Goal: Transaction & Acquisition: Book appointment/travel/reservation

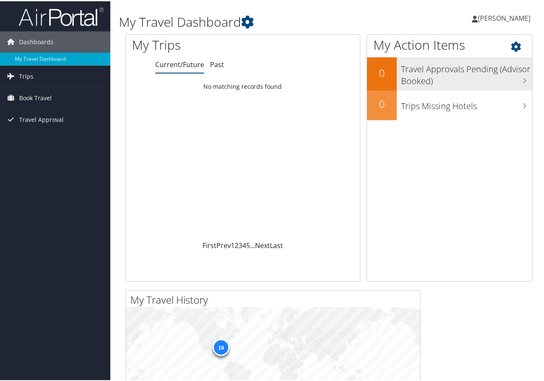
click at [417, 68] on h3 "Travel Approvals Pending (Advisor Booked)" at bounding box center [466, 72] width 131 height 28
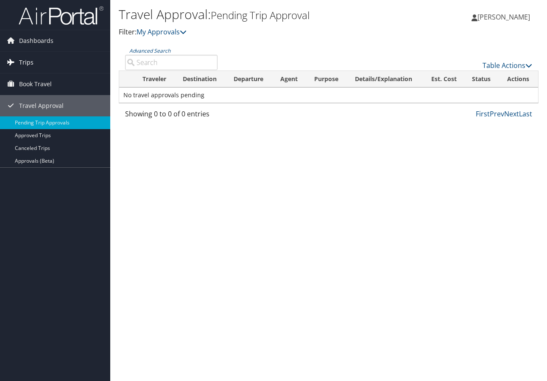
click at [26, 61] on span "Trips" at bounding box center [26, 62] width 14 height 21
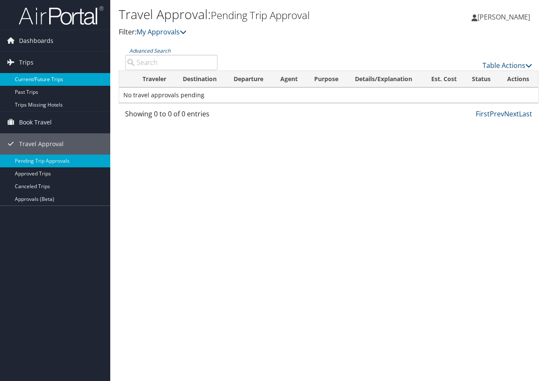
click at [36, 79] on link "Current/Future Trips" at bounding box center [55, 79] width 110 height 13
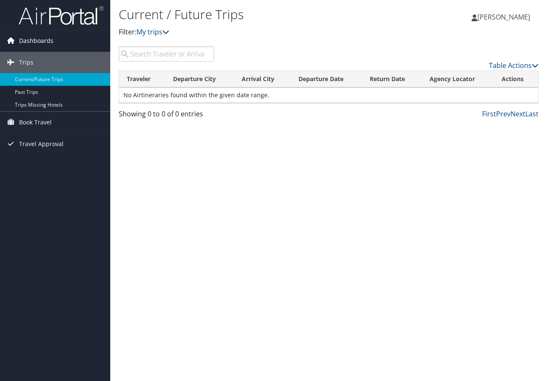
click at [27, 40] on span "Dashboards" at bounding box center [36, 40] width 34 height 21
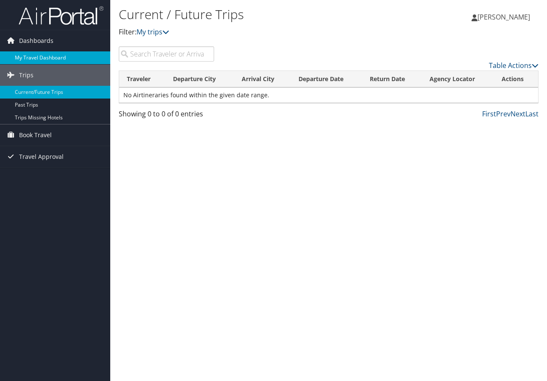
click at [28, 54] on link "My Travel Dashboard" at bounding box center [55, 57] width 110 height 13
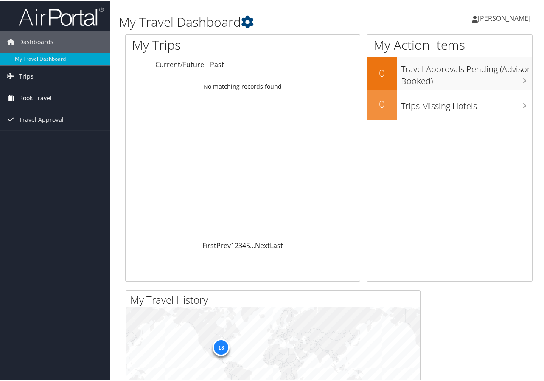
click at [46, 97] on span "Book Travel" at bounding box center [35, 96] width 33 height 21
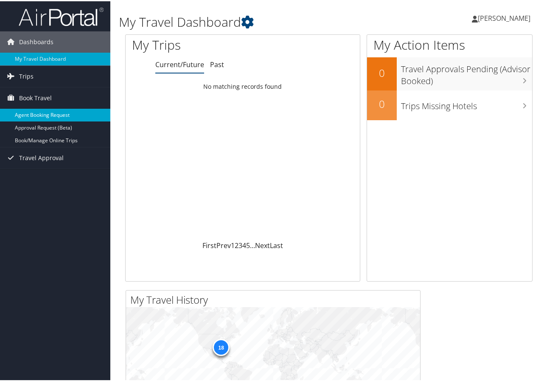
click at [48, 113] on link "Agent Booking Request" at bounding box center [55, 113] width 110 height 13
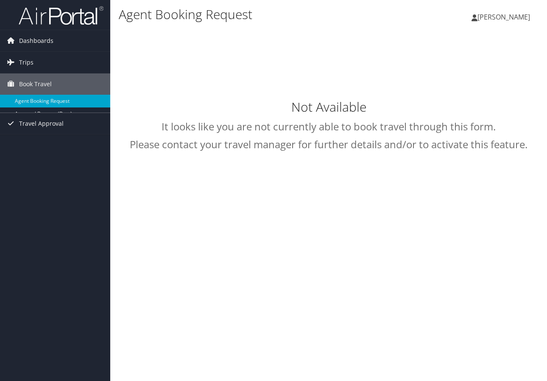
select select "[DOMAIN_NAME][EMAIL_ADDRESS][DOMAIN_NAME]"
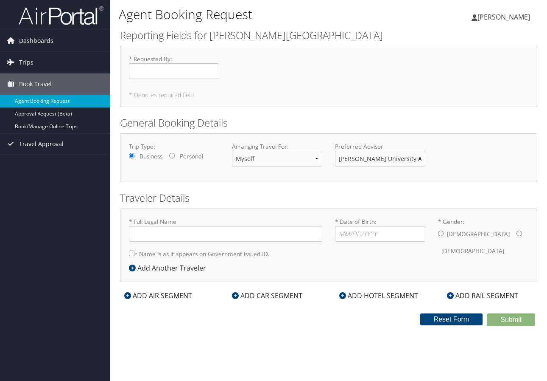
type input "[PERSON_NAME] [PERSON_NAME] Small"
click at [163, 71] on input "* Requested By : Required" at bounding box center [174, 71] width 90 height 16
type input "[PERSON_NAME]"
type input "08/24/1971"
click at [517, 233] on input "* Gender: [DEMOGRAPHIC_DATA] [DEMOGRAPHIC_DATA]" at bounding box center [520, 233] width 6 height 6
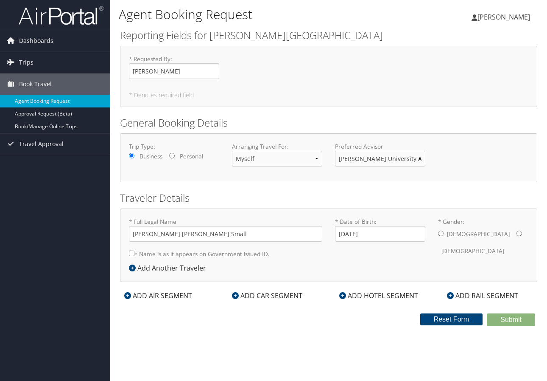
radio input "true"
click at [129, 294] on icon at bounding box center [127, 295] width 7 height 7
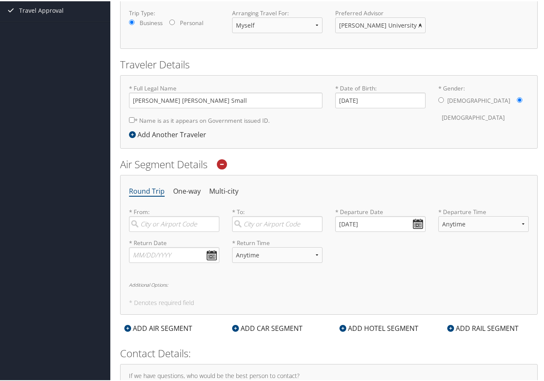
scroll to position [140, 0]
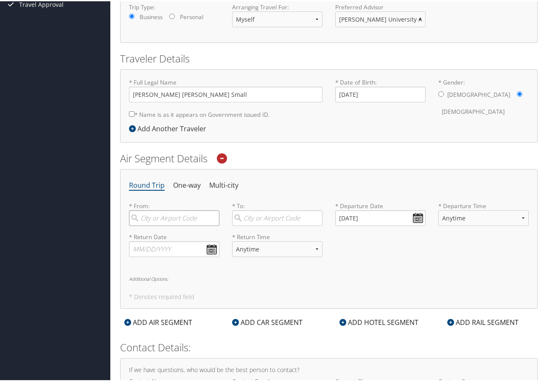
click at [179, 219] on input "search" at bounding box center [174, 217] width 90 height 16
click at [182, 235] on div "[PERSON_NAME] ([GEOGRAPHIC_DATA])" at bounding box center [175, 240] width 79 height 22
click at [182, 225] on input "MGM" at bounding box center [174, 217] width 90 height 16
type input "[PERSON_NAME] ([GEOGRAPHIC_DATA])"
click at [259, 218] on input "search" at bounding box center [277, 217] width 90 height 16
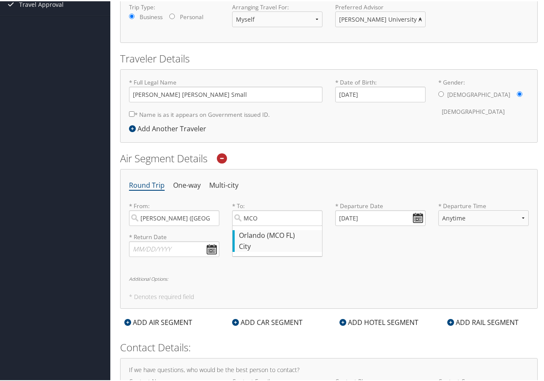
click at [267, 235] on div "Orlando (MCO FL)" at bounding box center [278, 234] width 79 height 11
click at [267, 225] on input "MCO" at bounding box center [277, 217] width 90 height 16
type input "Orlando (MCO FL)"
click at [381, 211] on input "[DATE]" at bounding box center [380, 217] width 90 height 16
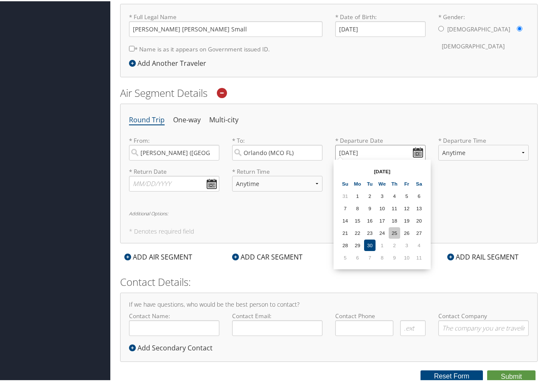
scroll to position [205, 0]
click at [418, 149] on input "[DATE]" at bounding box center [380, 152] width 90 height 16
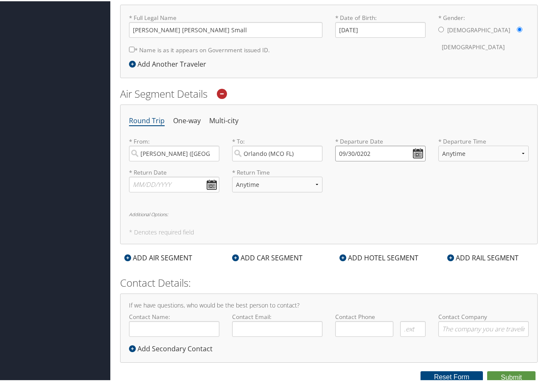
click at [348, 152] on input "09/30/0202" at bounding box center [380, 152] width 90 height 16
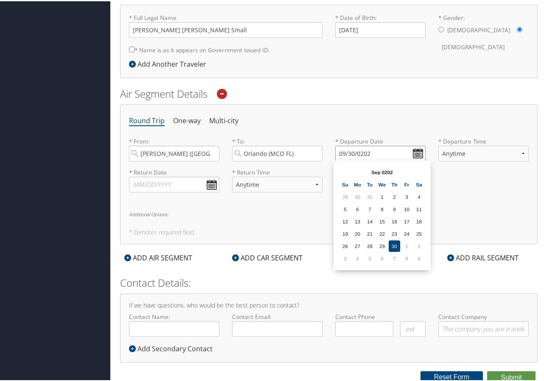
click at [344, 150] on input "09/30/0202" at bounding box center [380, 152] width 90 height 16
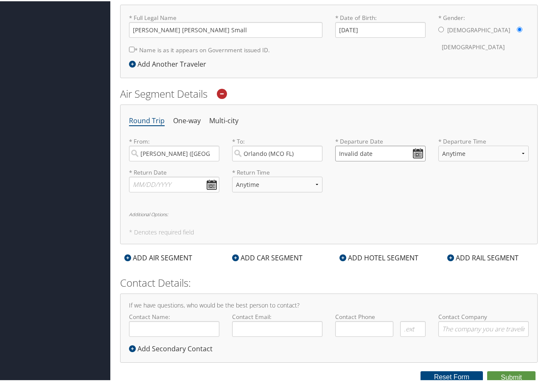
click at [413, 151] on input "Invalid date" at bounding box center [380, 152] width 90 height 16
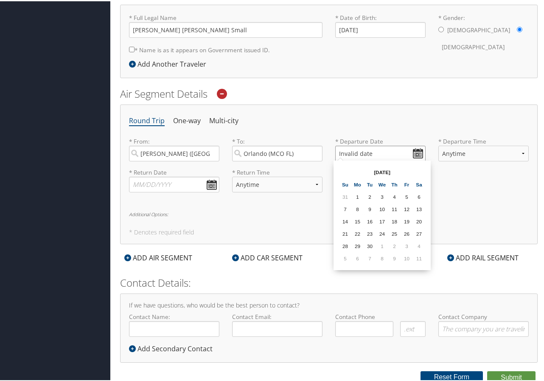
click at [343, 149] on input "Invalid date" at bounding box center [380, 152] width 90 height 16
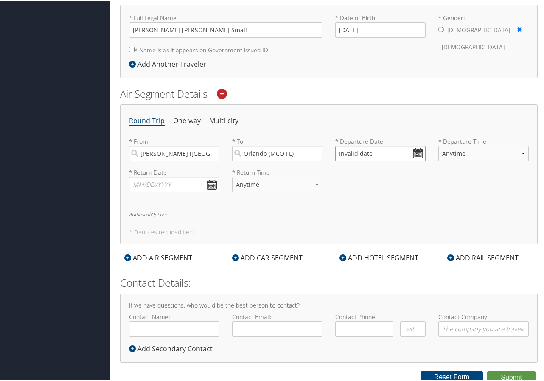
click at [343, 154] on input "Invalid date" at bounding box center [380, 152] width 90 height 16
click at [337, 152] on input "Invalid date" at bounding box center [380, 152] width 90 height 16
click at [416, 151] on input "Invalid date" at bounding box center [380, 152] width 90 height 16
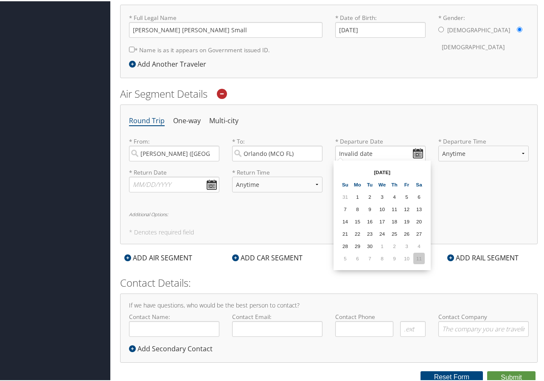
click at [417, 258] on td "11" at bounding box center [418, 256] width 11 height 11
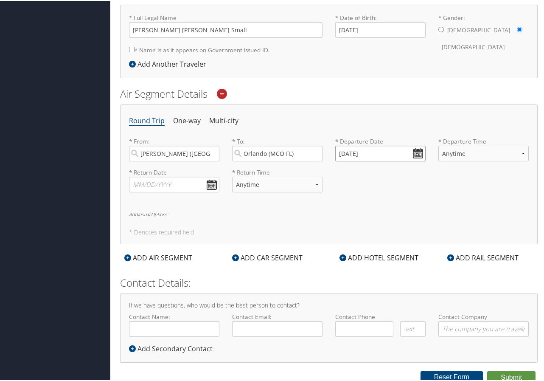
click at [351, 150] on input "[DATE]" at bounding box center [380, 152] width 90 height 16
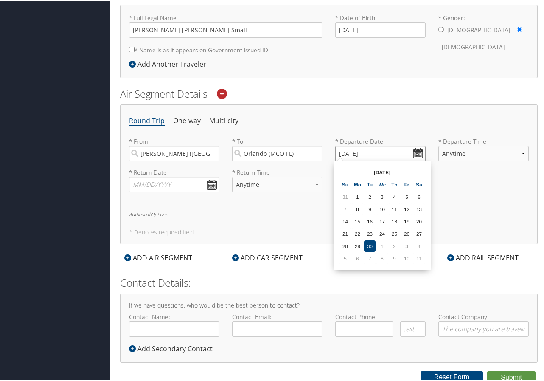
click at [418, 150] on input "[DATE]" at bounding box center [380, 152] width 90 height 16
click at [342, 150] on input "[DATE]" at bounding box center [380, 152] width 90 height 16
click at [344, 152] on input "[DATE]" at bounding box center [380, 152] width 90 height 16
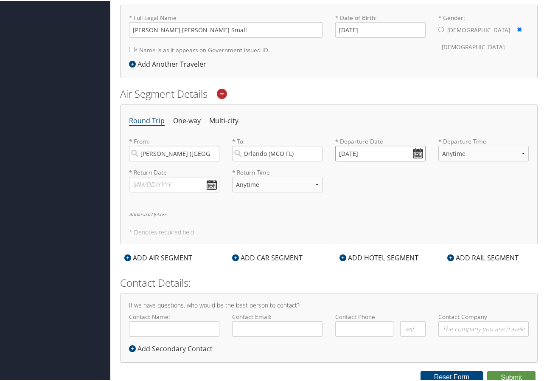
click at [343, 150] on input "01/11/2025" at bounding box center [380, 152] width 90 height 16
click at [336, 152] on input "Invalid date" at bounding box center [380, 152] width 90 height 16
type input "Invalid date"
click at [419, 148] on input "Invalid date" at bounding box center [380, 152] width 90 height 16
click at [342, 151] on input "Invalid date" at bounding box center [380, 152] width 90 height 16
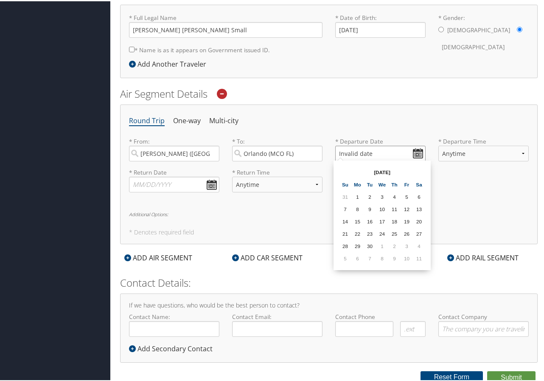
click at [341, 153] on input "Invalid date" at bounding box center [380, 152] width 90 height 16
click at [400, 123] on ul "Round Trip One-way Multi-city" at bounding box center [329, 119] width 400 height 15
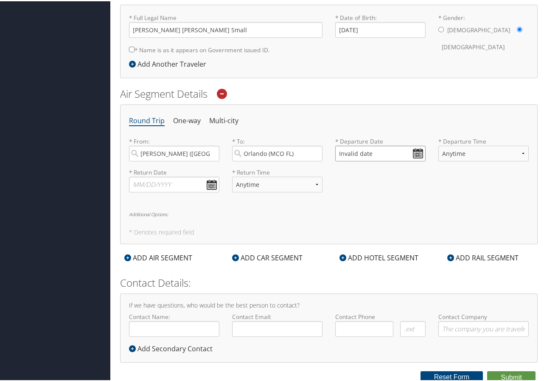
click at [340, 151] on input "Invalid date" at bounding box center [380, 152] width 90 height 16
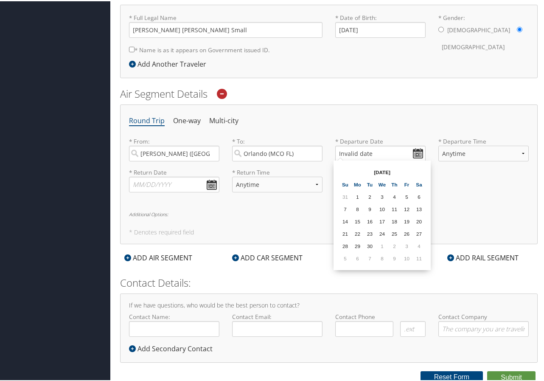
click at [340, 126] on ul "Round Trip One-way Multi-city" at bounding box center [329, 119] width 400 height 15
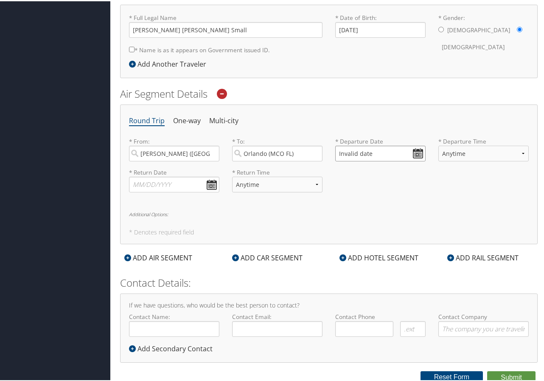
click at [417, 152] on input "Invalid date" at bounding box center [380, 152] width 90 height 16
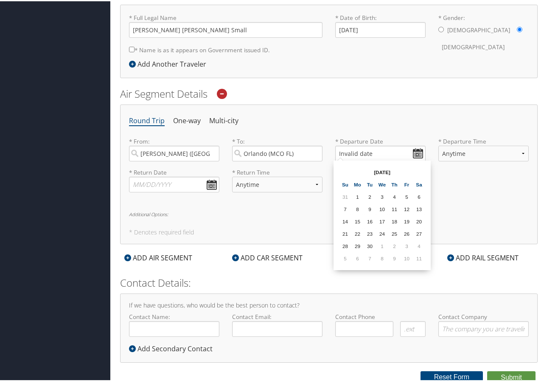
click at [325, 63] on div "* Full Legal Name Heather Ann Small * Name is as it appears on Government issue…" at bounding box center [329, 39] width 418 height 73
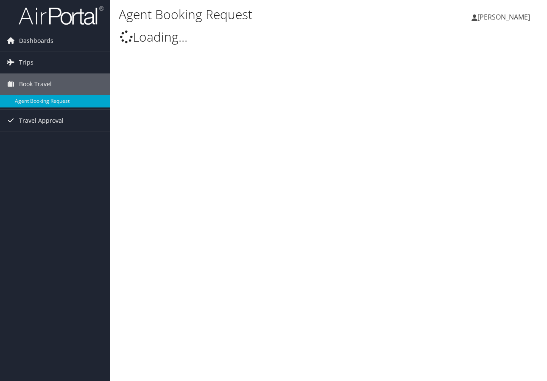
select select "[DOMAIN_NAME][EMAIL_ADDRESS][DOMAIN_NAME]"
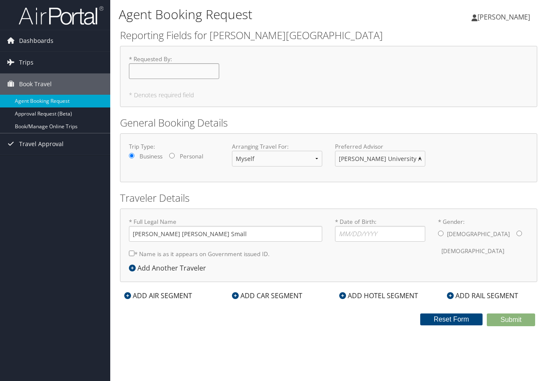
click at [171, 74] on input "* Requested By : Required" at bounding box center [174, 71] width 90 height 16
type input "[PERSON_NAME]"
type input "08/25/4197"
click at [474, 235] on div "[DEMOGRAPHIC_DATA] [DEMOGRAPHIC_DATA]" at bounding box center [483, 242] width 90 height 33
click at [517, 234] on input "* Gender: [DEMOGRAPHIC_DATA] [DEMOGRAPHIC_DATA]" at bounding box center [520, 233] width 6 height 6
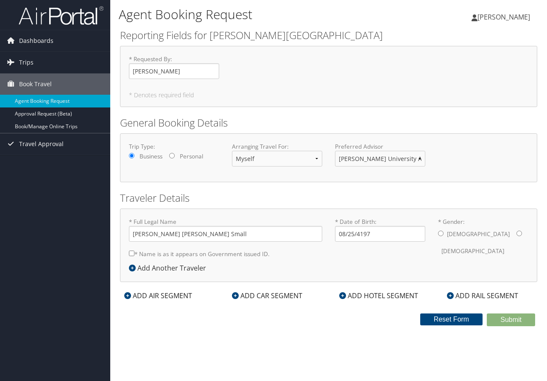
radio input "true"
click at [158, 294] on div "ADD AIR SEGMENT" at bounding box center [158, 295] width 76 height 10
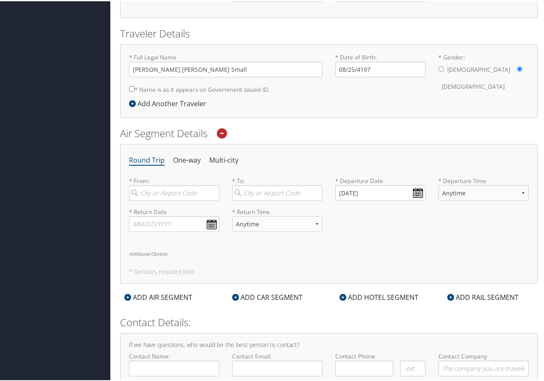
scroll to position [181, 0]
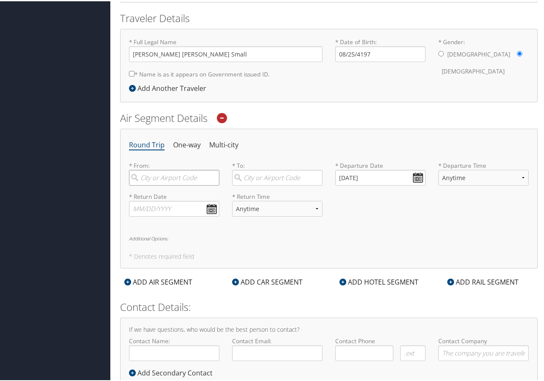
click at [179, 172] on input "search" at bounding box center [174, 176] width 90 height 16
type input "MGM"
click at [255, 199] on div "City" at bounding box center [278, 204] width 79 height 11
click at [255, 184] on input "MCO" at bounding box center [277, 176] width 90 height 16
type input "Orlando (MCO FL)"
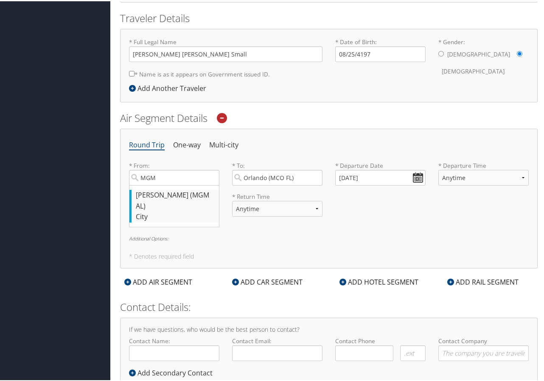
click at [177, 196] on div "[PERSON_NAME] ([GEOGRAPHIC_DATA])" at bounding box center [175, 199] width 79 height 22
click at [177, 184] on input "MGM" at bounding box center [174, 176] width 90 height 16
type input "[PERSON_NAME] ([GEOGRAPHIC_DATA])"
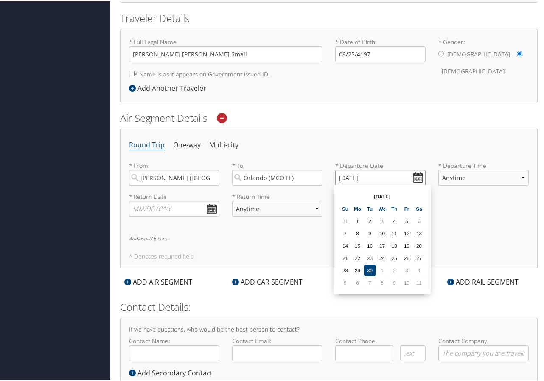
click at [339, 174] on input "[DATE]" at bounding box center [380, 176] width 90 height 16
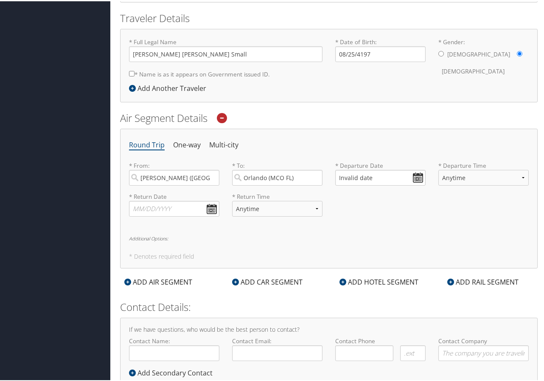
click at [343, 152] on div "Round Trip One-way Multi-city * From: [GEOGRAPHIC_DATA] ([GEOGRAPHIC_DATA]) Req…" at bounding box center [329, 197] width 418 height 140
click at [413, 174] on input "Invalid date" at bounding box center [380, 176] width 90 height 16
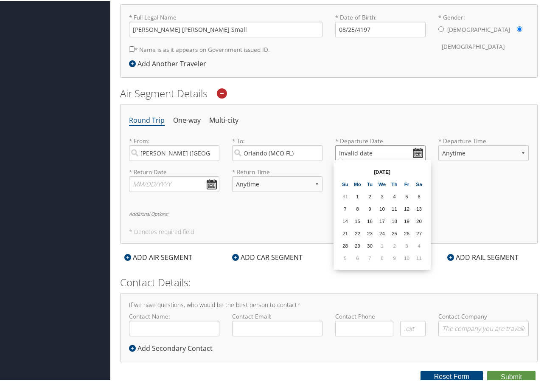
scroll to position [205, 0]
click at [416, 149] on input "Invalid date" at bounding box center [380, 152] width 90 height 16
click at [411, 154] on input "Invalid date" at bounding box center [380, 152] width 90 height 16
click at [412, 152] on input "Invalid date" at bounding box center [380, 152] width 90 height 16
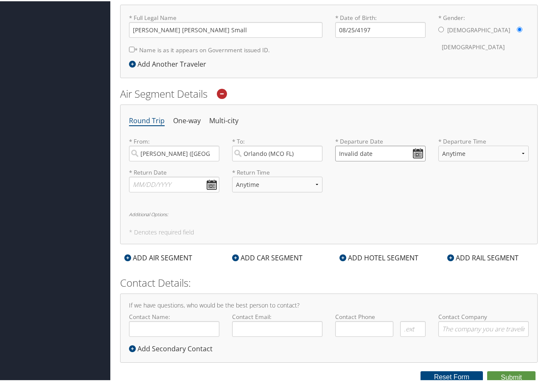
click at [414, 151] on input "Invalid date" at bounding box center [380, 152] width 90 height 16
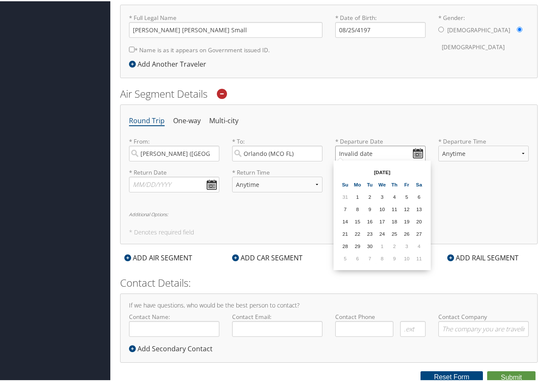
click at [340, 149] on input "Invalid date" at bounding box center [380, 152] width 90 height 16
click at [343, 119] on ul "Round Trip One-way Multi-city" at bounding box center [329, 119] width 400 height 15
click at [339, 122] on ul "Round Trip One-way Multi-city" at bounding box center [329, 119] width 400 height 15
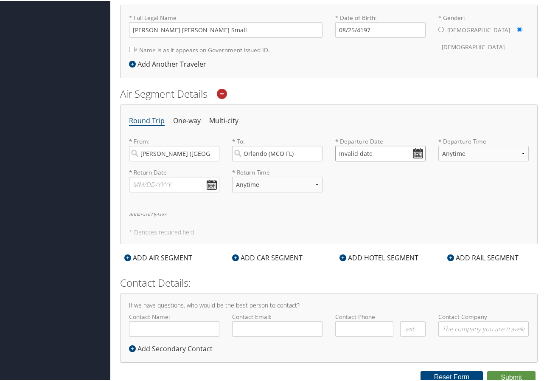
click at [341, 153] on input "Invalid date" at bounding box center [380, 152] width 90 height 16
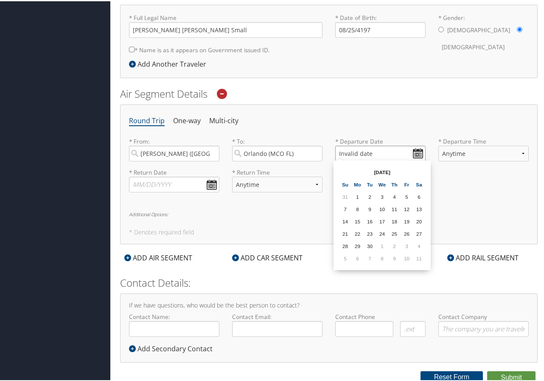
click at [341, 153] on input "Invalid date" at bounding box center [380, 152] width 90 height 16
type input "Invalid date"
click at [353, 121] on ul "Round Trip One-way Multi-city" at bounding box center [329, 119] width 400 height 15
click at [139, 178] on input "text" at bounding box center [174, 183] width 90 height 16
type input "[DATE]"
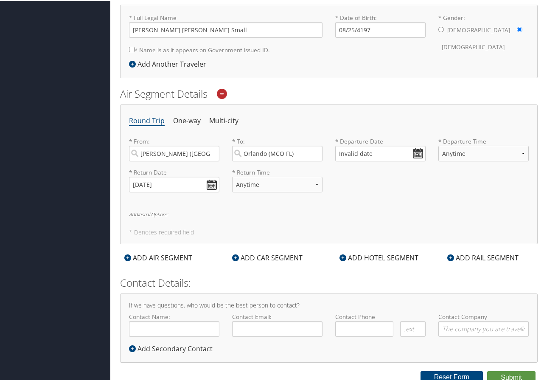
click at [264, 199] on div "Round Trip One-way Multi-city * From: [GEOGRAPHIC_DATA] ([GEOGRAPHIC_DATA]) Req…" at bounding box center [329, 173] width 418 height 140
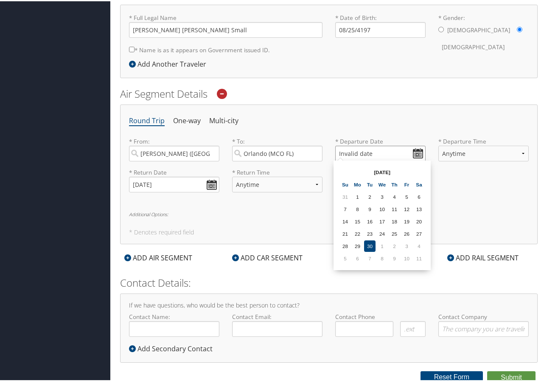
click at [340, 150] on input "Invalid date" at bounding box center [380, 152] width 90 height 16
click at [337, 152] on input "Invalid date" at bounding box center [380, 152] width 90 height 16
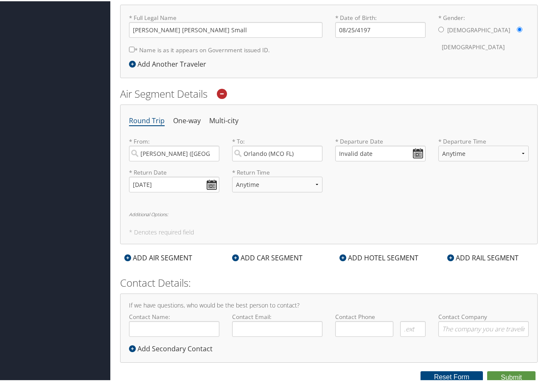
click at [390, 125] on ul "Round Trip One-way Multi-city" at bounding box center [329, 119] width 400 height 15
click at [332, 144] on div "* Departure Date Invalid date Dates must be valid" at bounding box center [380, 151] width 103 height 31
click at [343, 165] on div "* Departure Date Invalid date Dates must be valid" at bounding box center [380, 151] width 103 height 31
click at [343, 146] on input "Invalid date" at bounding box center [380, 152] width 90 height 16
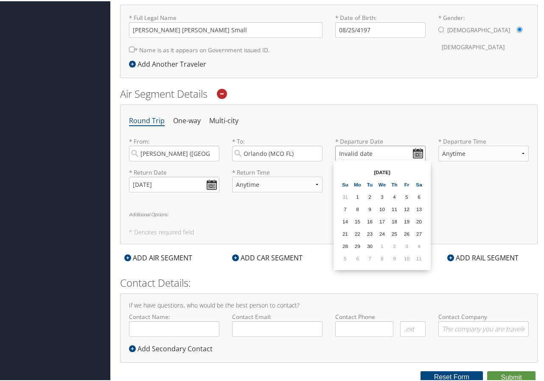
click at [343, 146] on input "Invalid date" at bounding box center [380, 152] width 90 height 16
click at [338, 111] on div "Round Trip One-way Multi-city * From: [GEOGRAPHIC_DATA] ([GEOGRAPHIC_DATA]) Req…" at bounding box center [329, 173] width 418 height 140
click at [336, 152] on input "Invalid date" at bounding box center [380, 152] width 90 height 16
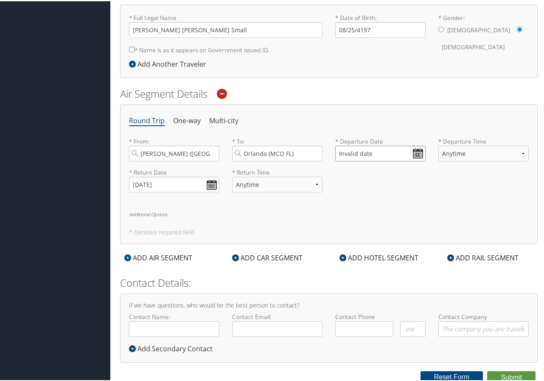
click at [340, 149] on input "Invalid date" at bounding box center [380, 152] width 90 height 16
click at [336, 151] on input "Invalid date" at bounding box center [380, 152] width 90 height 16
type input "Invalid date"
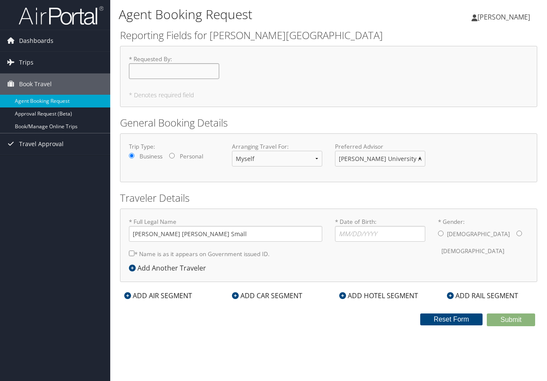
click at [165, 73] on input "* Requested By : Required" at bounding box center [174, 71] width 90 height 16
type input "[PERSON_NAME]"
type input "[DATE]"
click at [517, 236] on input "* Gender: [DEMOGRAPHIC_DATA] [DEMOGRAPHIC_DATA]" at bounding box center [520, 233] width 6 height 6
radio input "true"
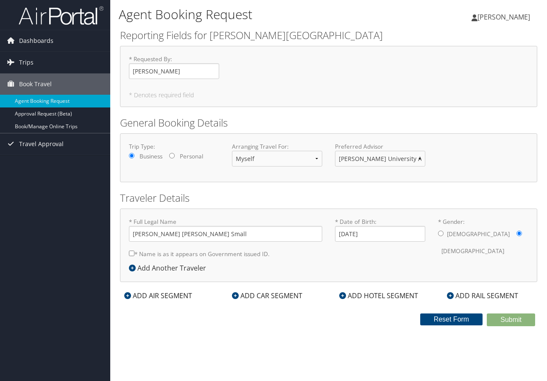
click at [125, 292] on icon at bounding box center [127, 295] width 7 height 7
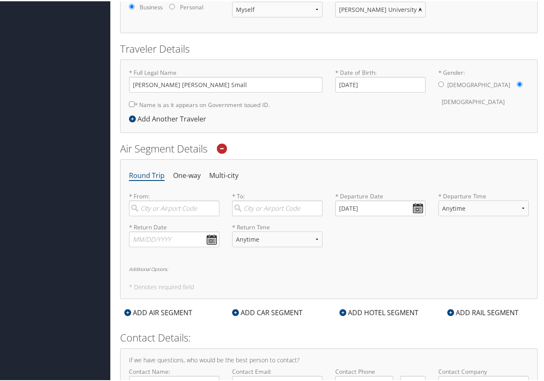
scroll to position [190, 0]
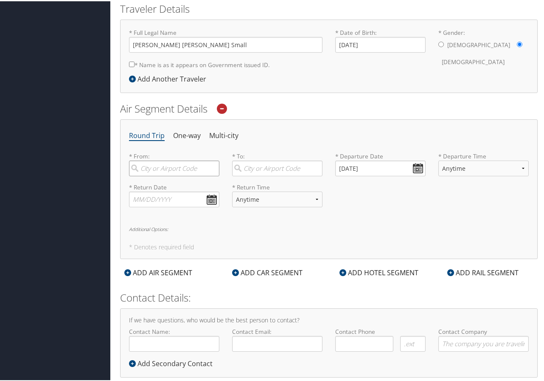
click at [154, 162] on input "search" at bounding box center [174, 167] width 90 height 16
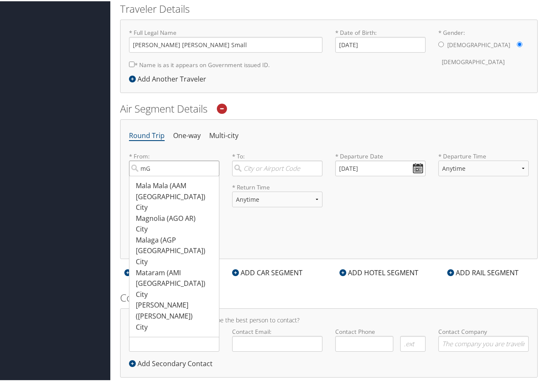
type input "m"
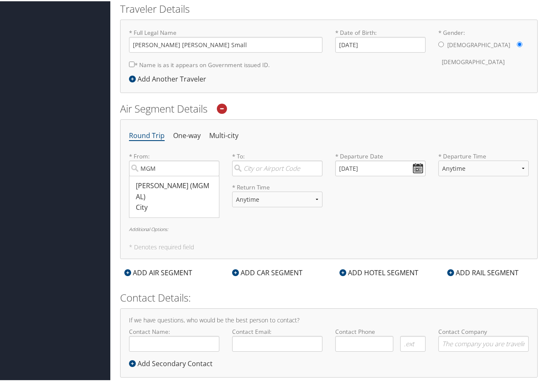
click at [164, 185] on div "[PERSON_NAME] ([GEOGRAPHIC_DATA])" at bounding box center [175, 190] width 79 height 22
click at [164, 175] on input "MGM" at bounding box center [174, 167] width 90 height 16
type input "[PERSON_NAME] ([GEOGRAPHIC_DATA])"
click at [250, 167] on input "search" at bounding box center [277, 167] width 90 height 16
click at [245, 183] on div "Orlando (MCO FL)" at bounding box center [278, 184] width 79 height 11
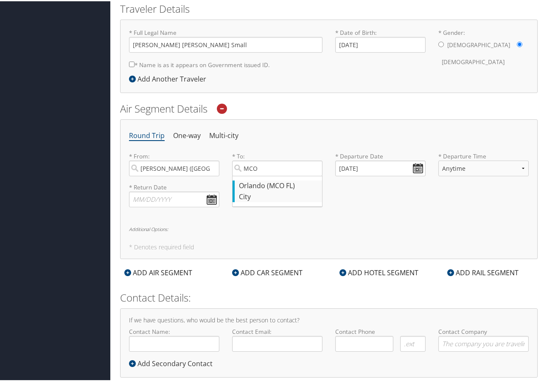
click at [245, 175] on input "MCO" at bounding box center [277, 167] width 90 height 16
type input "Orlando (MCO FL)"
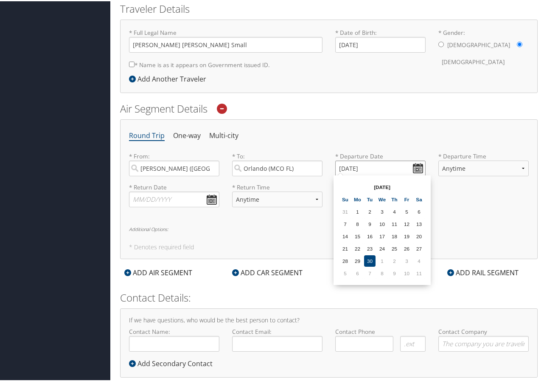
click at [338, 166] on input "[DATE]" at bounding box center [380, 167] width 90 height 16
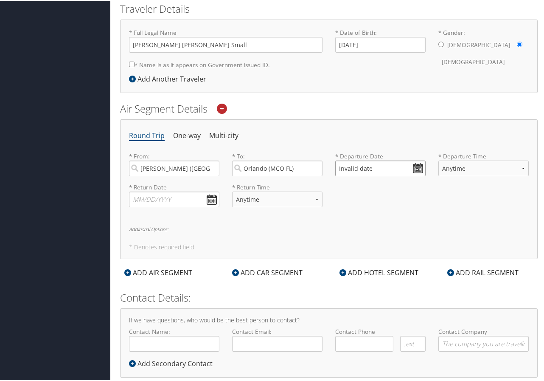
click at [414, 165] on input "Invalid date" at bounding box center [380, 167] width 90 height 16
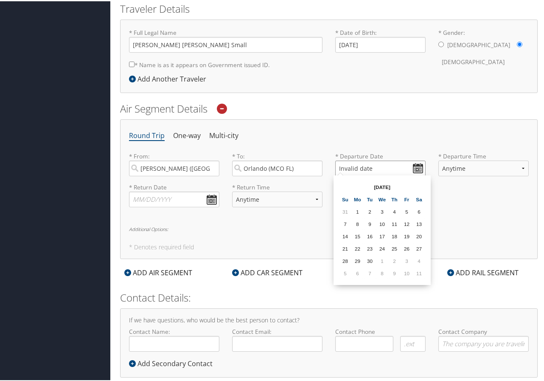
click at [336, 163] on input "Invalid date" at bounding box center [380, 167] width 90 height 16
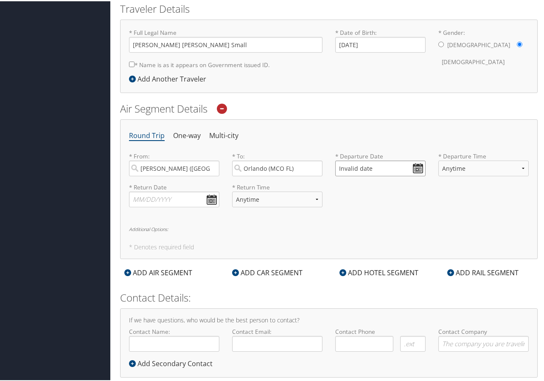
click at [336, 163] on input "Invalid date" at bounding box center [380, 167] width 90 height 16
type input "Invalid date"
click at [321, 138] on ul "Round Trip One-way Multi-city" at bounding box center [329, 134] width 400 height 15
click at [130, 196] on input "text" at bounding box center [174, 198] width 90 height 16
type input "[DATE]"
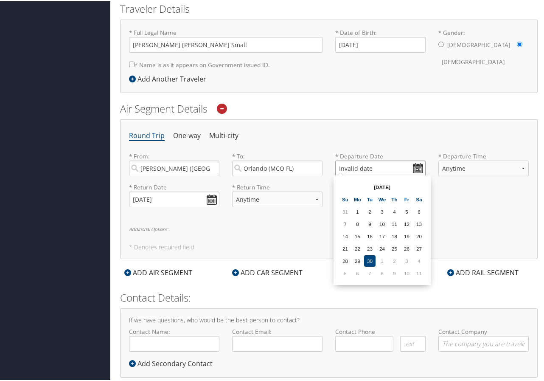
click at [340, 166] on input "Invalid date" at bounding box center [380, 167] width 90 height 16
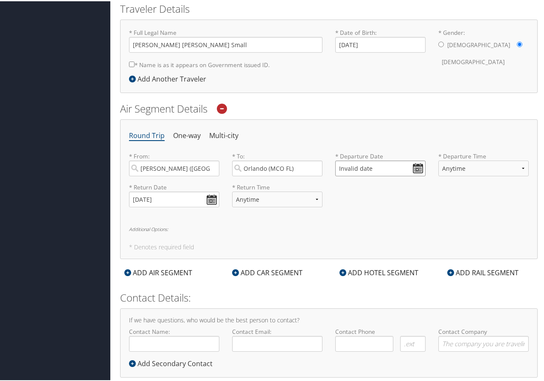
click at [337, 167] on input "Invalid date" at bounding box center [380, 167] width 90 height 16
click at [335, 164] on input "Invalid date" at bounding box center [380, 167] width 90 height 16
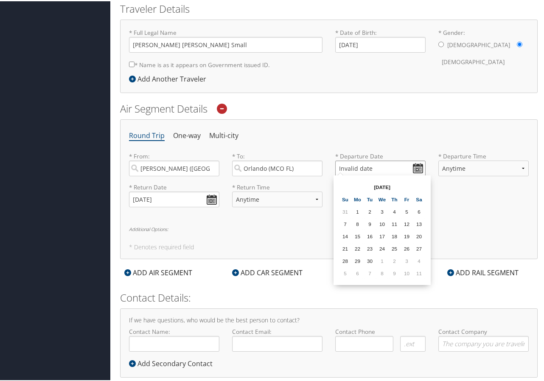
click at [335, 164] on input "Invalid date" at bounding box center [380, 167] width 90 height 16
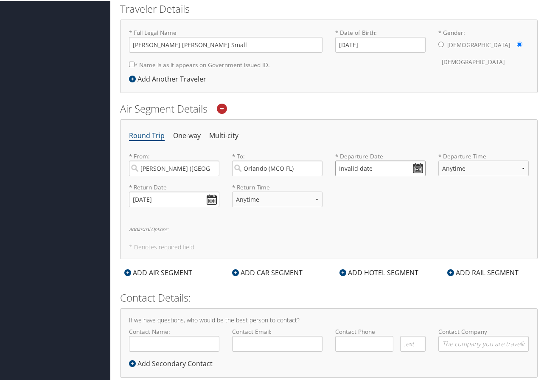
click at [415, 163] on input "Invalid date" at bounding box center [380, 167] width 90 height 16
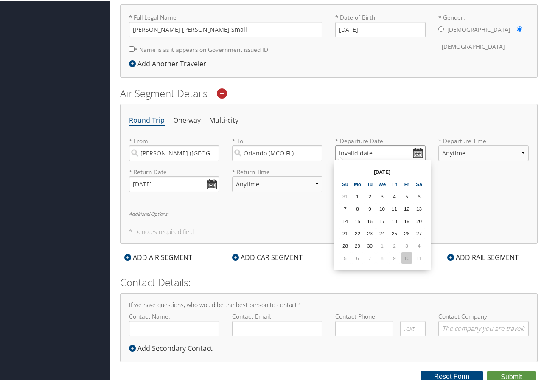
scroll to position [205, 0]
click at [373, 244] on td "30" at bounding box center [369, 244] width 11 height 11
click at [339, 155] on input "[DATE]" at bounding box center [380, 152] width 90 height 16
click at [338, 151] on input "[DATE]" at bounding box center [380, 152] width 90 height 16
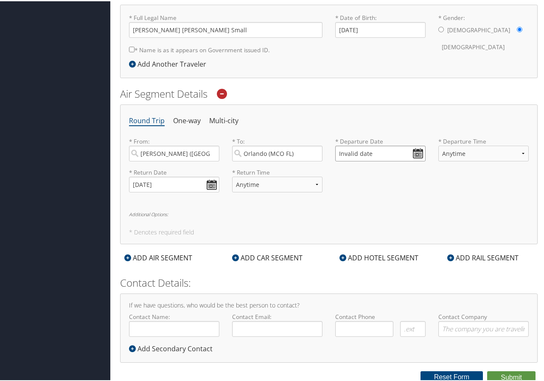
click at [418, 151] on input "Invalid date" at bounding box center [380, 152] width 90 height 16
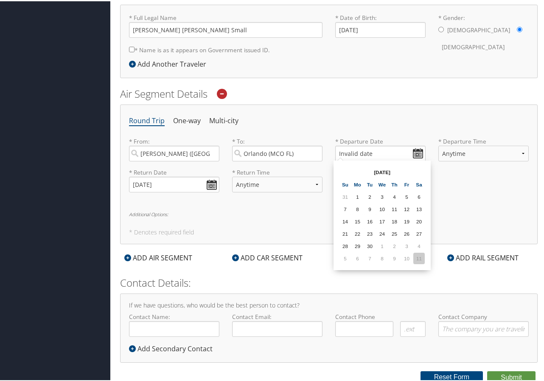
click at [419, 256] on td "11" at bounding box center [418, 256] width 11 height 11
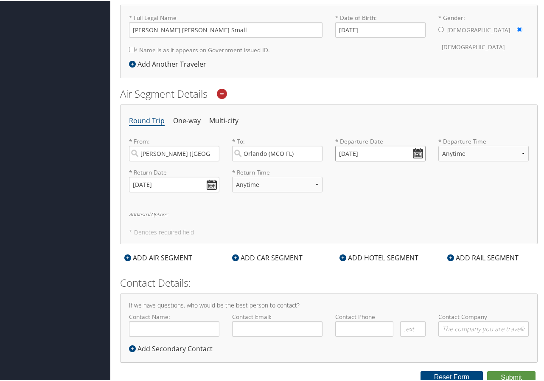
click at [338, 150] on input "[DATE]" at bounding box center [380, 152] width 90 height 16
click at [337, 153] on input "Invalid date" at bounding box center [380, 152] width 90 height 16
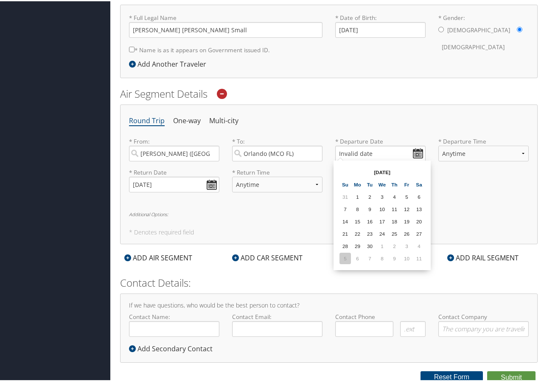
click at [346, 256] on td "5" at bounding box center [345, 256] width 11 height 11
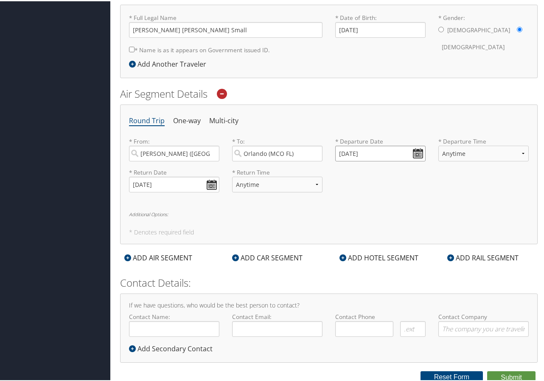
click at [414, 152] on input "10/05/2025" at bounding box center [380, 152] width 90 height 16
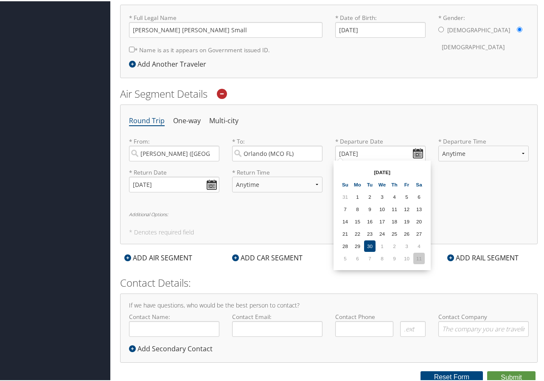
click at [418, 258] on td "11" at bounding box center [418, 256] width 11 height 11
type input "[DATE]"
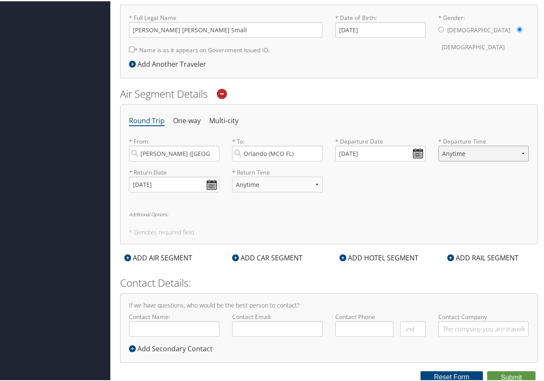
select select "12PM-5PM"
select select "7AM-12PM"
type input "[PERSON_NAME]"
type input "hsmall@troy.edu"
type input "(850) 264-1929"
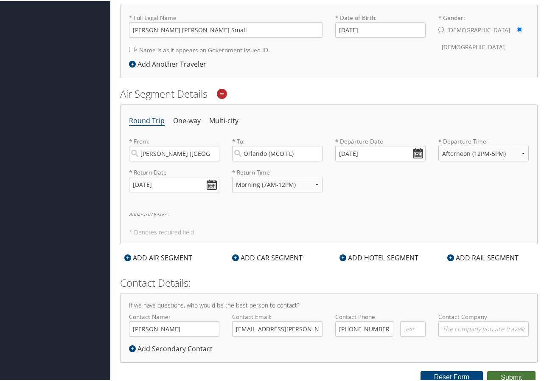
click at [505, 372] on button "Submit" at bounding box center [511, 376] width 48 height 13
click at [132, 48] on input "* Name is as it appears on Government issued ID." at bounding box center [132, 48] width 6 height 6
checkbox input "true"
click at [501, 375] on button "Submit" at bounding box center [511, 376] width 48 height 13
